Goal: Information Seeking & Learning: Learn about a topic

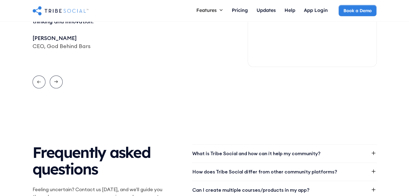
scroll to position [590, 0]
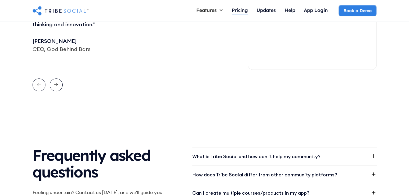
click at [240, 11] on div "Pricing" at bounding box center [240, 10] width 16 height 6
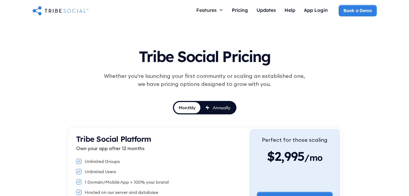
click at [68, 11] on img "home" at bounding box center [61, 10] width 56 height 11
